Goal: Navigation & Orientation: Find specific page/section

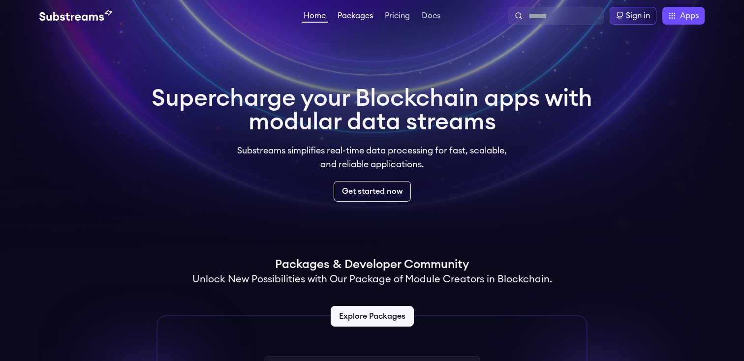
click at [363, 14] on link "Packages" at bounding box center [355, 17] width 39 height 10
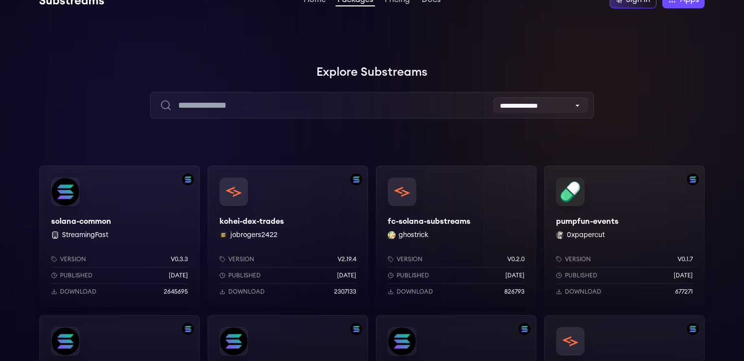
scroll to position [18, 0]
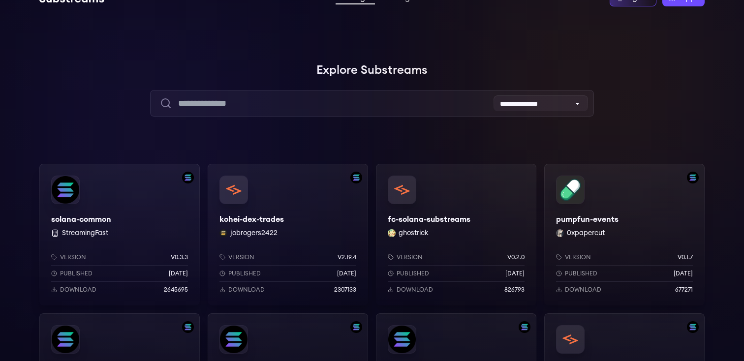
click at [617, 184] on div "pumpfun-events 0xpapercut Version v0.1.7 Published 10 months ago Download 677271" at bounding box center [624, 235] width 160 height 142
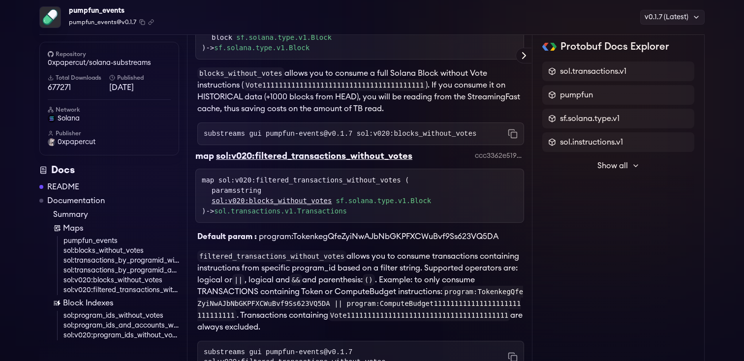
scroll to position [704, 0]
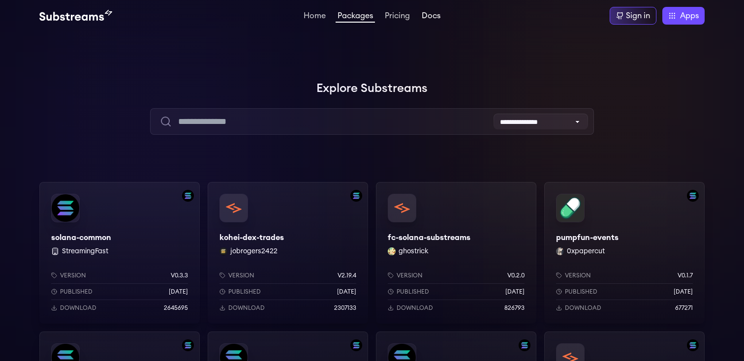
click at [420, 14] on link "Docs" at bounding box center [431, 17] width 23 height 10
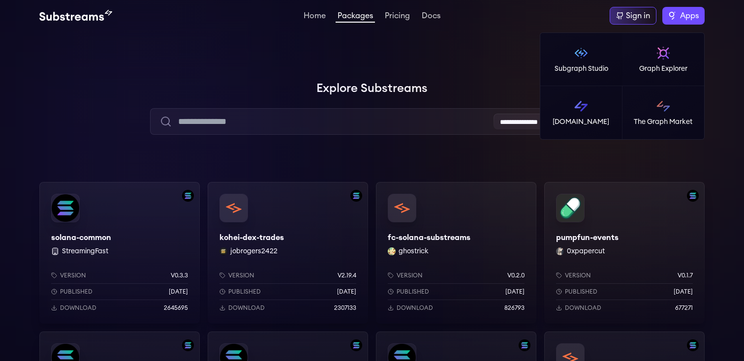
click at [703, 20] on label "Apps" at bounding box center [683, 16] width 42 height 18
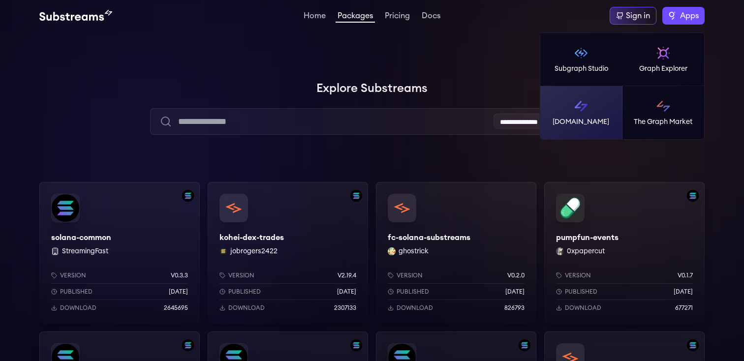
click at [590, 113] on link "[DOMAIN_NAME]" at bounding box center [581, 112] width 82 height 53
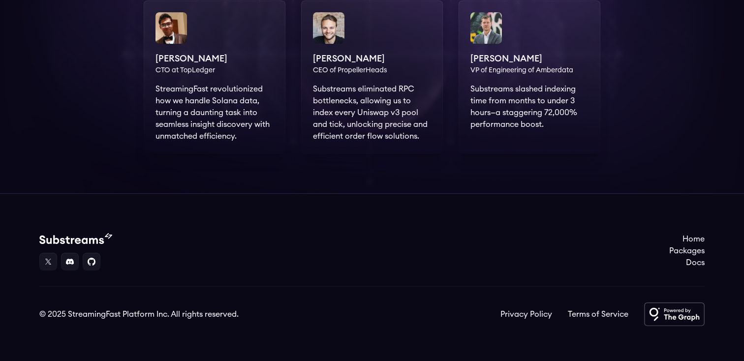
scroll to position [781, 0]
